Goal: Information Seeking & Learning: Check status

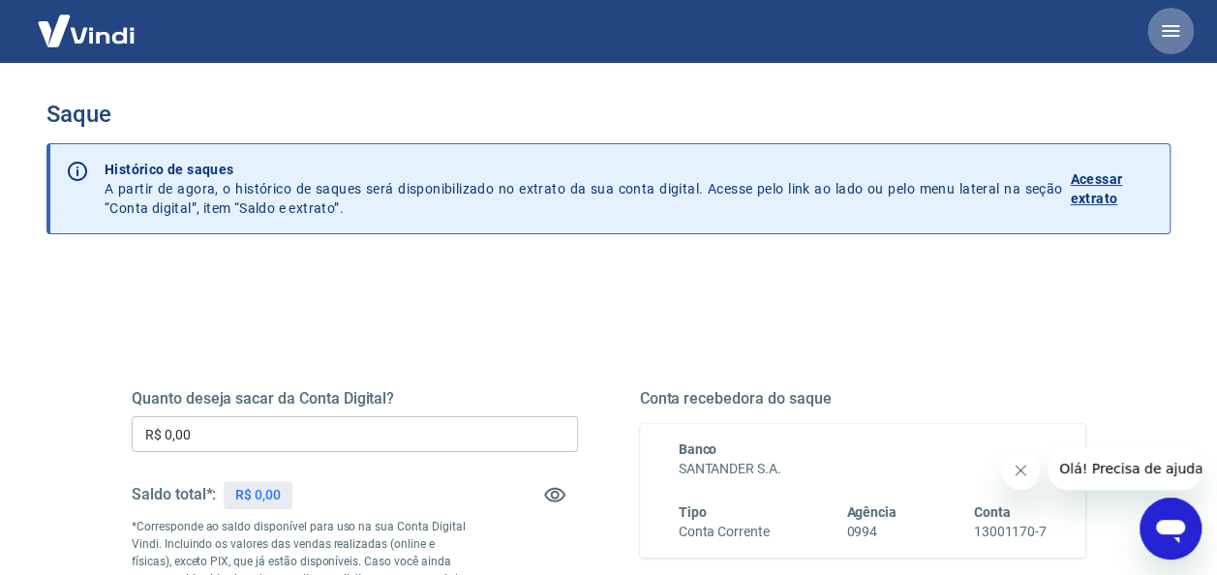
click at [1176, 35] on icon "button" at bounding box center [1170, 31] width 17 height 12
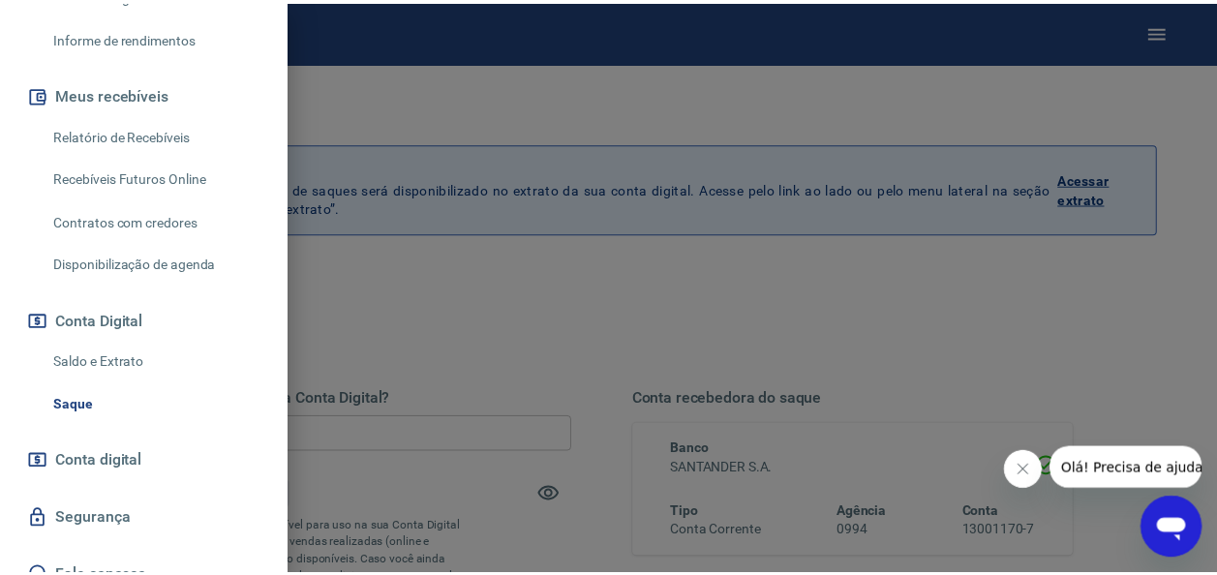
scroll to position [374, 0]
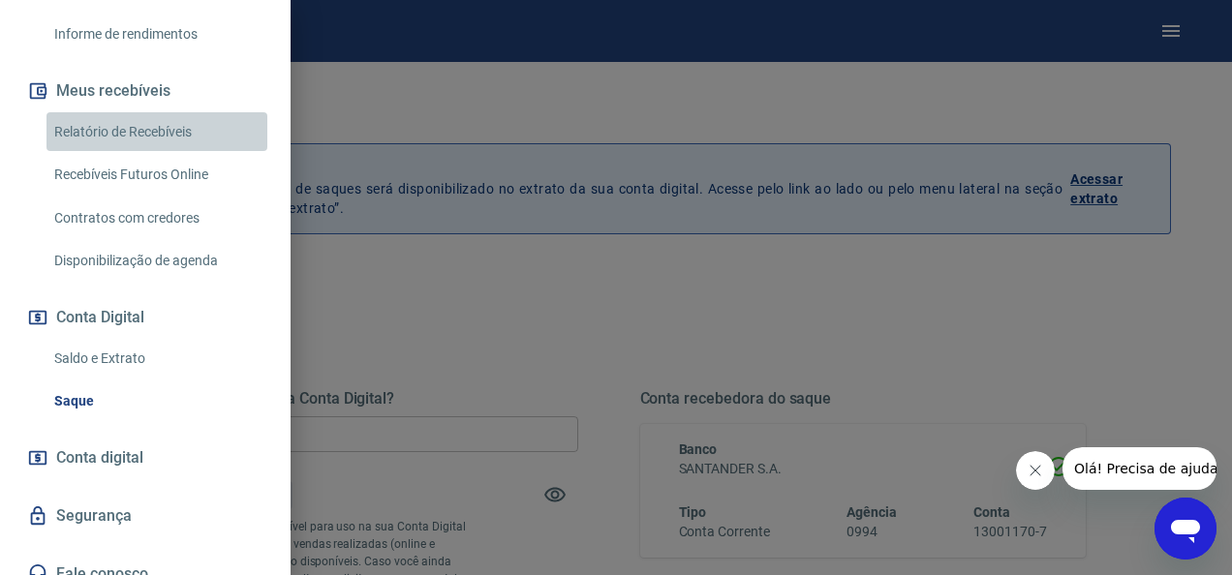
click at [160, 137] on link "Relatório de Recebíveis" at bounding box center [156, 132] width 221 height 40
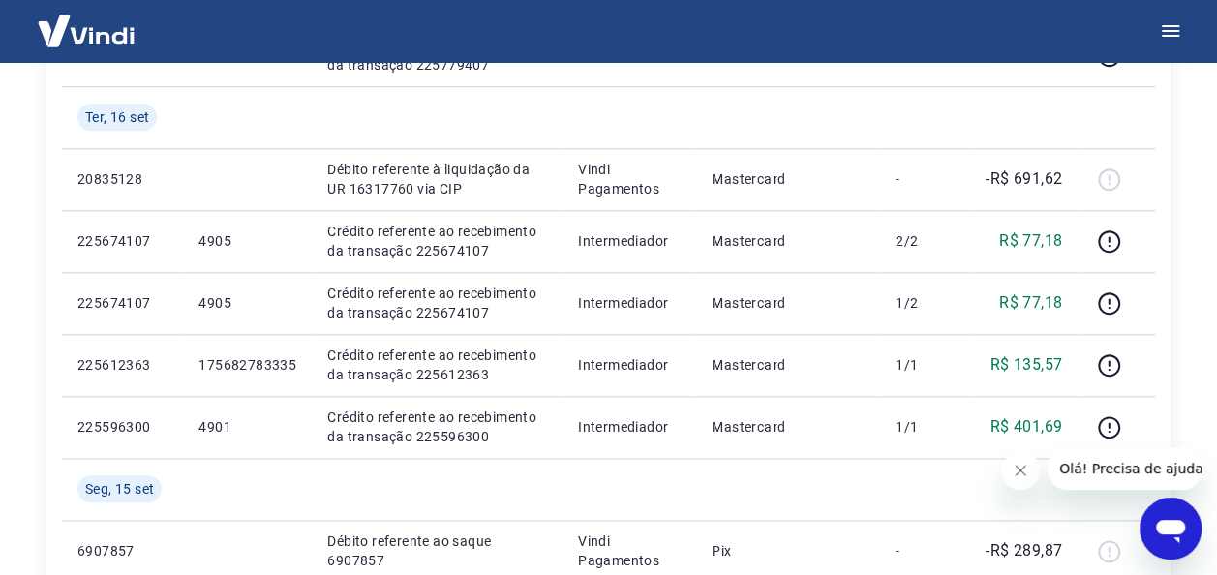
scroll to position [847, 0]
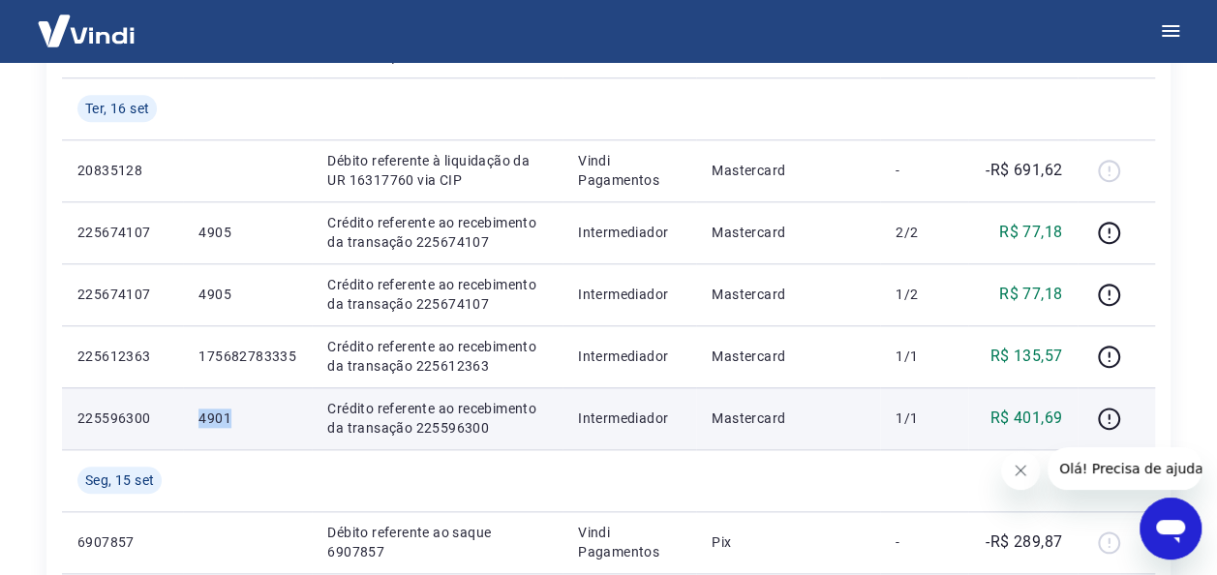
drag, startPoint x: 242, startPoint y: 418, endPoint x: 192, endPoint y: 417, distance: 50.4
click at [192, 417] on td "4901" at bounding box center [247, 418] width 129 height 62
copy p "4901"
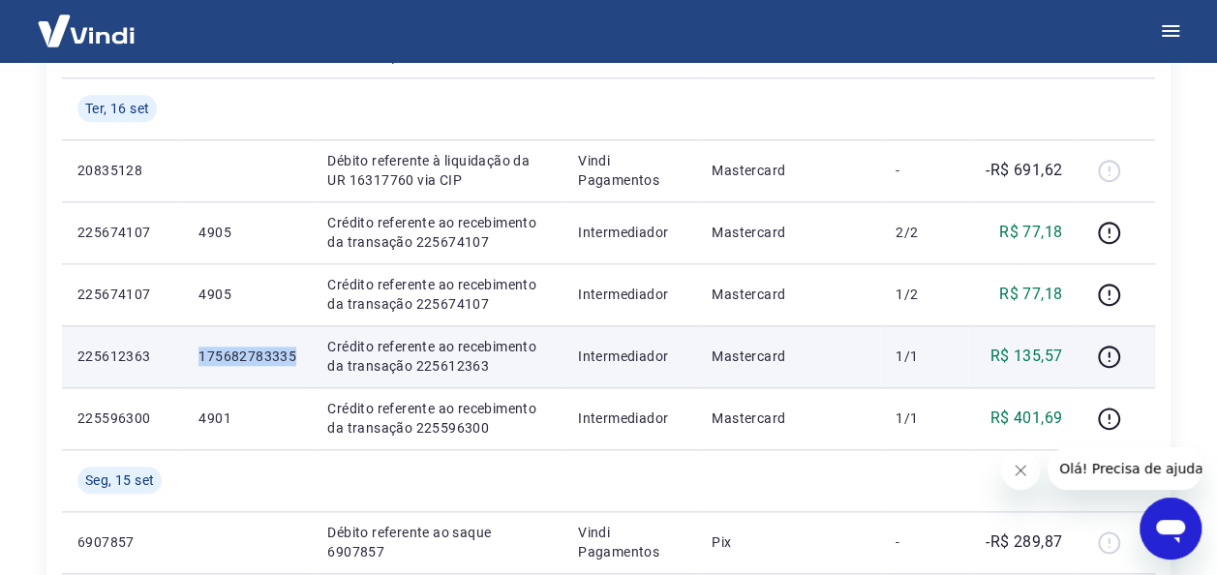
drag, startPoint x: 300, startPoint y: 356, endPoint x: 192, endPoint y: 362, distance: 108.6
click at [192, 362] on td "175682783335" at bounding box center [247, 356] width 129 height 62
copy p "175682783335"
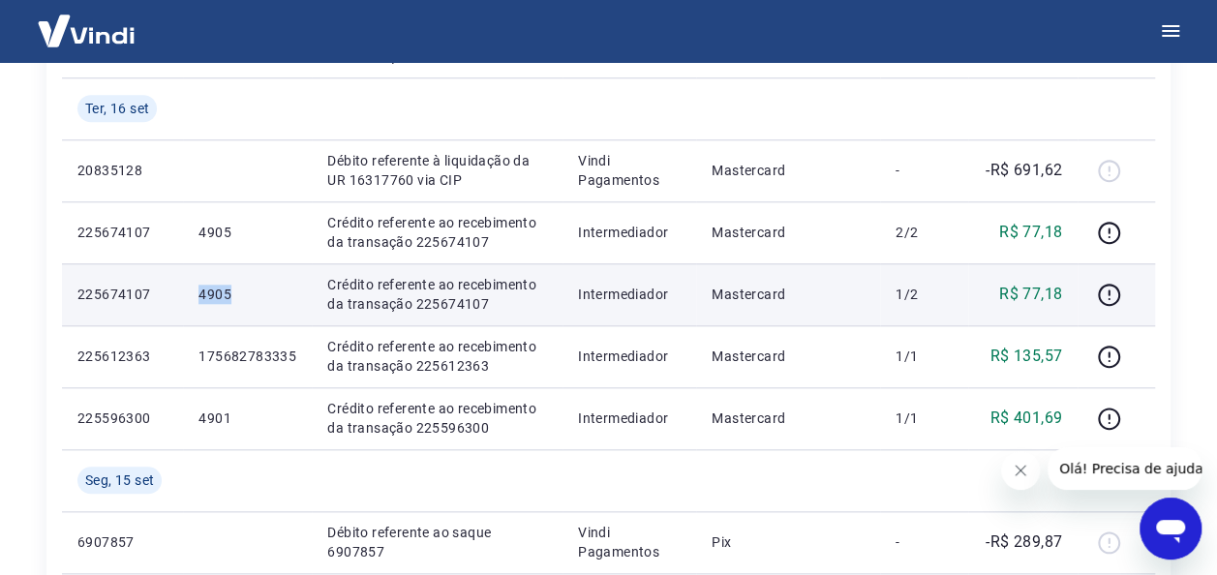
drag, startPoint x: 240, startPoint y: 294, endPoint x: 192, endPoint y: 298, distance: 48.6
click at [192, 298] on td "4905" at bounding box center [247, 294] width 129 height 62
copy p "4905"
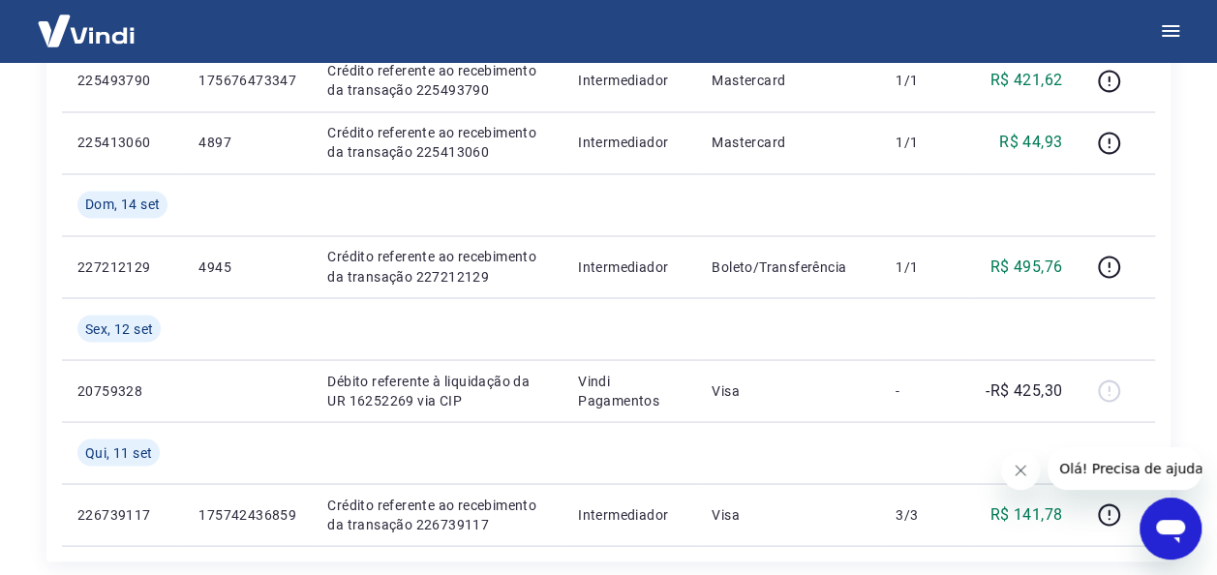
scroll to position [1547, 0]
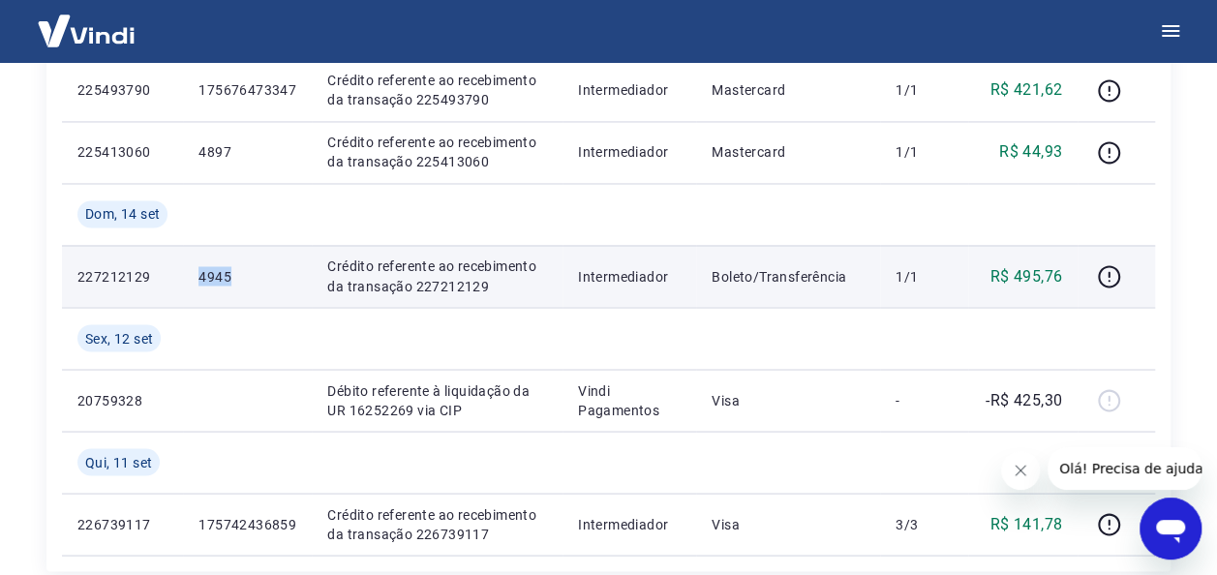
drag, startPoint x: 237, startPoint y: 276, endPoint x: 182, endPoint y: 283, distance: 55.6
click at [182, 283] on tr "227212129 4945 Crédito referente ao recebimento da transação 227212129 Intermed…" at bounding box center [608, 276] width 1093 height 62
copy tr "4945"
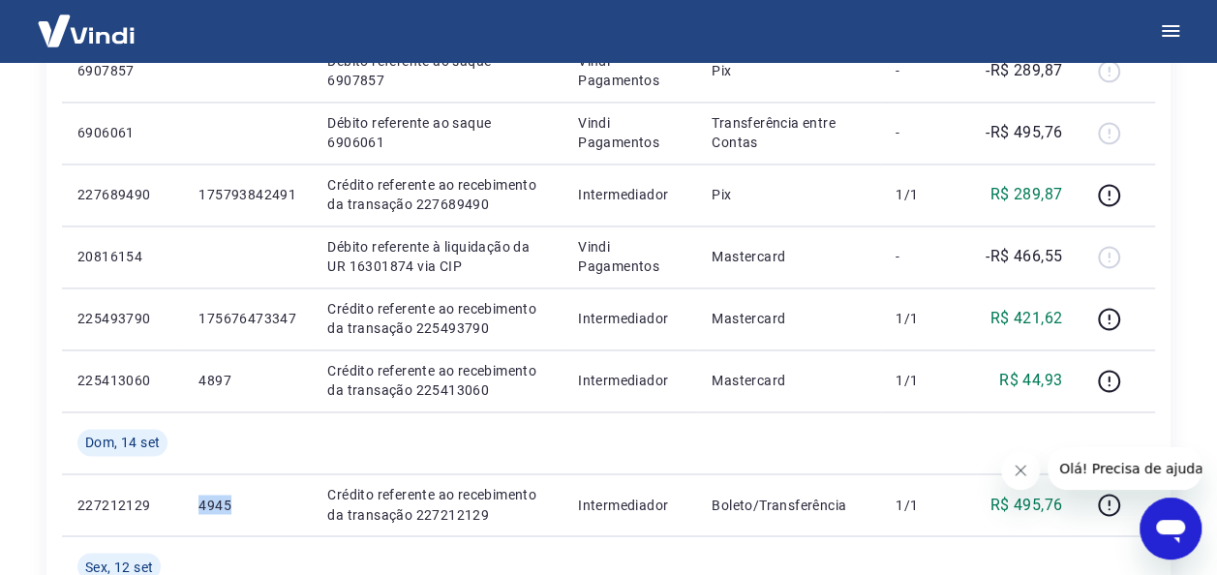
scroll to position [1334, 0]
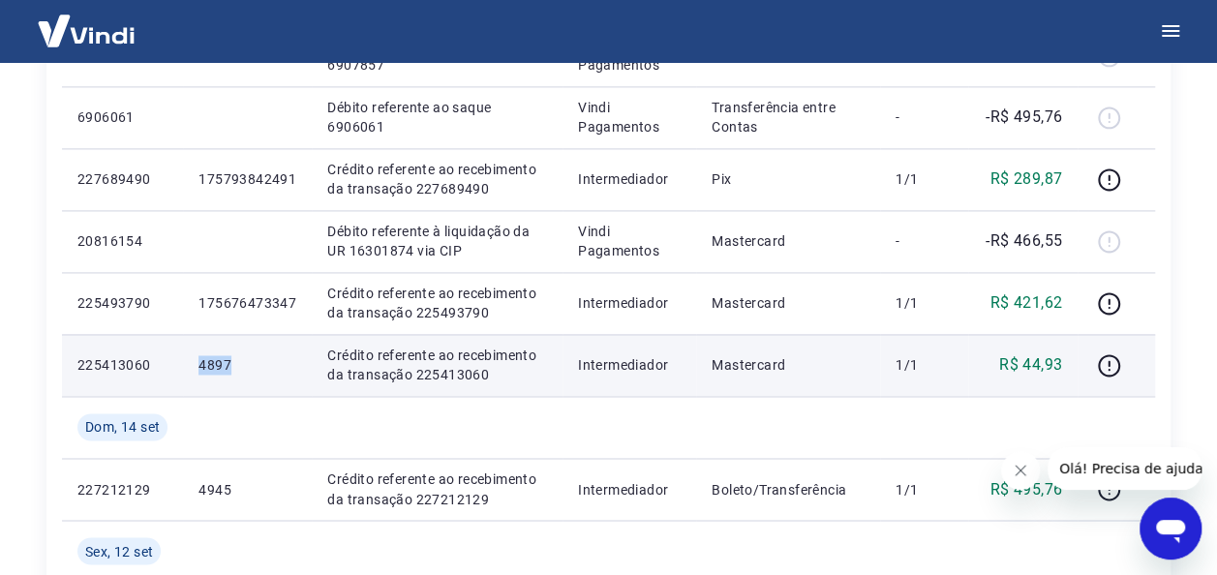
drag, startPoint x: 236, startPoint y: 358, endPoint x: 192, endPoint y: 368, distance: 45.6
click at [192, 368] on td "4897" at bounding box center [247, 365] width 129 height 62
copy p "4897"
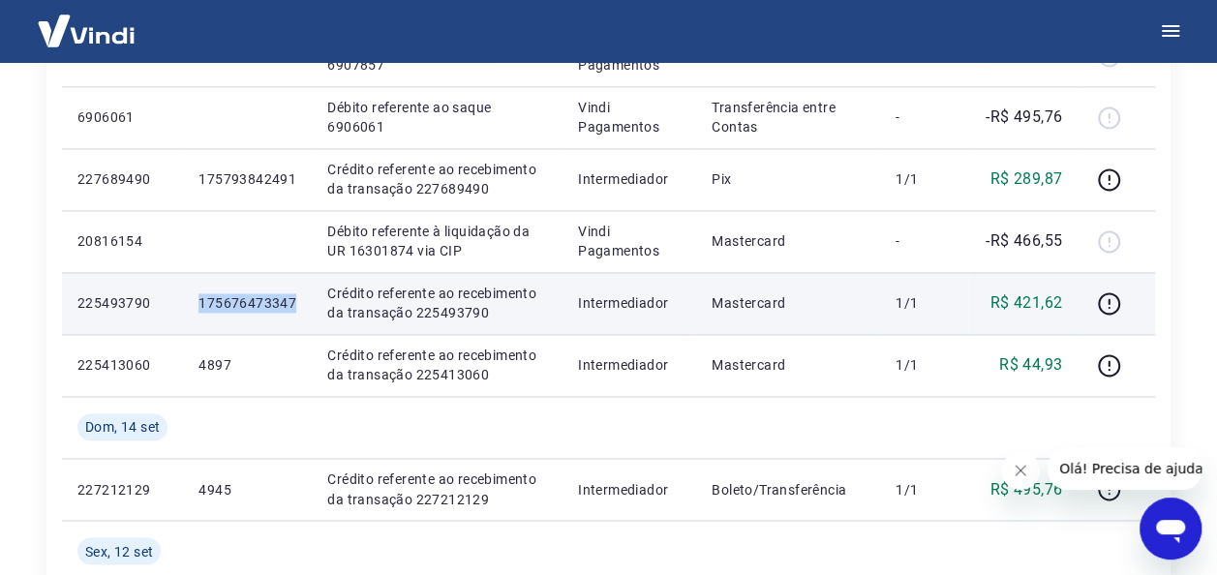
drag, startPoint x: 298, startPoint y: 302, endPoint x: 199, endPoint y: 306, distance: 98.8
click at [199, 306] on td "175676473347" at bounding box center [247, 303] width 129 height 62
copy p "175676473347"
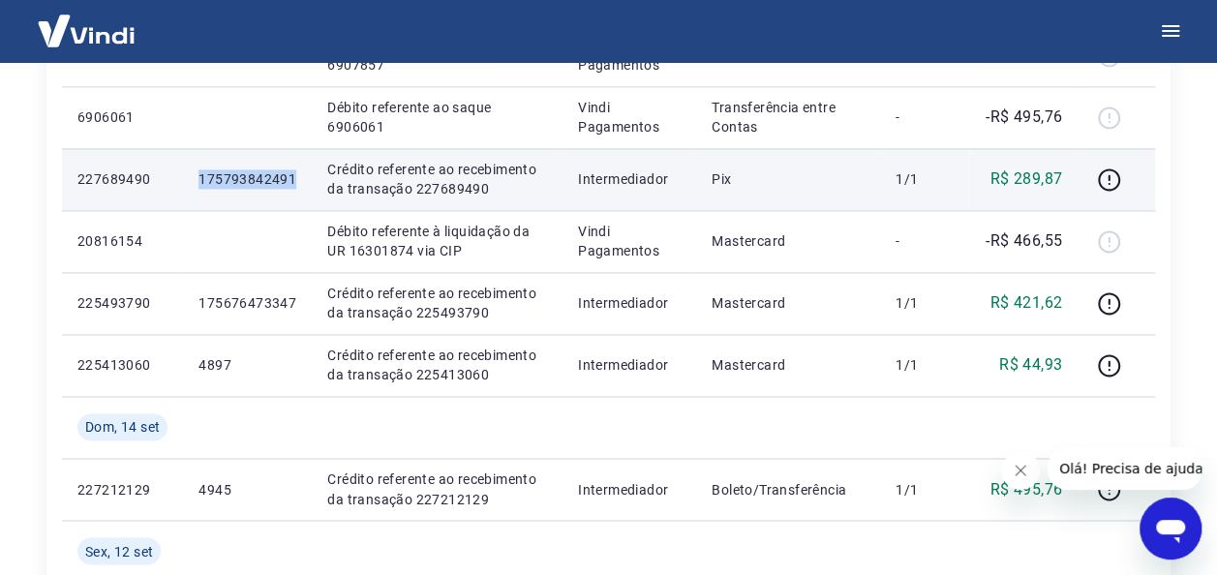
drag, startPoint x: 304, startPoint y: 170, endPoint x: 180, endPoint y: 181, distance: 124.4
click at [180, 181] on tr "227689490 175793842491 Crédito referente ao recebimento da transação 227689490 …" at bounding box center [608, 179] width 1093 height 62
copy tr "175793842491"
